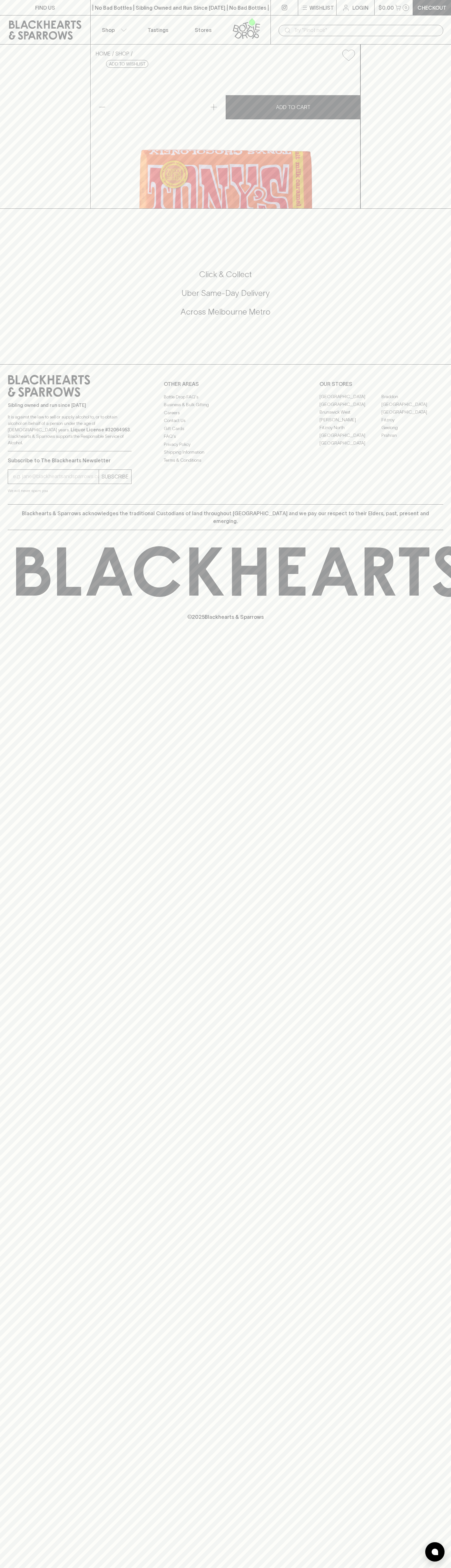
click at [450, 11] on link "Checkout" at bounding box center [432, 7] width 38 height 15
click at [306, 595] on icon at bounding box center [292, 571] width 27 height 48
click at [155, 1567] on html "FIND US | No Bad Bottles | Sibling Owned and Run Since [DATE] | No Bad Bottles …" at bounding box center [226, 784] width 451 height 1568
click at [28, 918] on div "FIND US | No Bad Bottles | Sibling Owned and Run Since [DATE] | No Bad Bottles …" at bounding box center [226, 784] width 451 height 1568
